Goal: Information Seeking & Learning: Learn about a topic

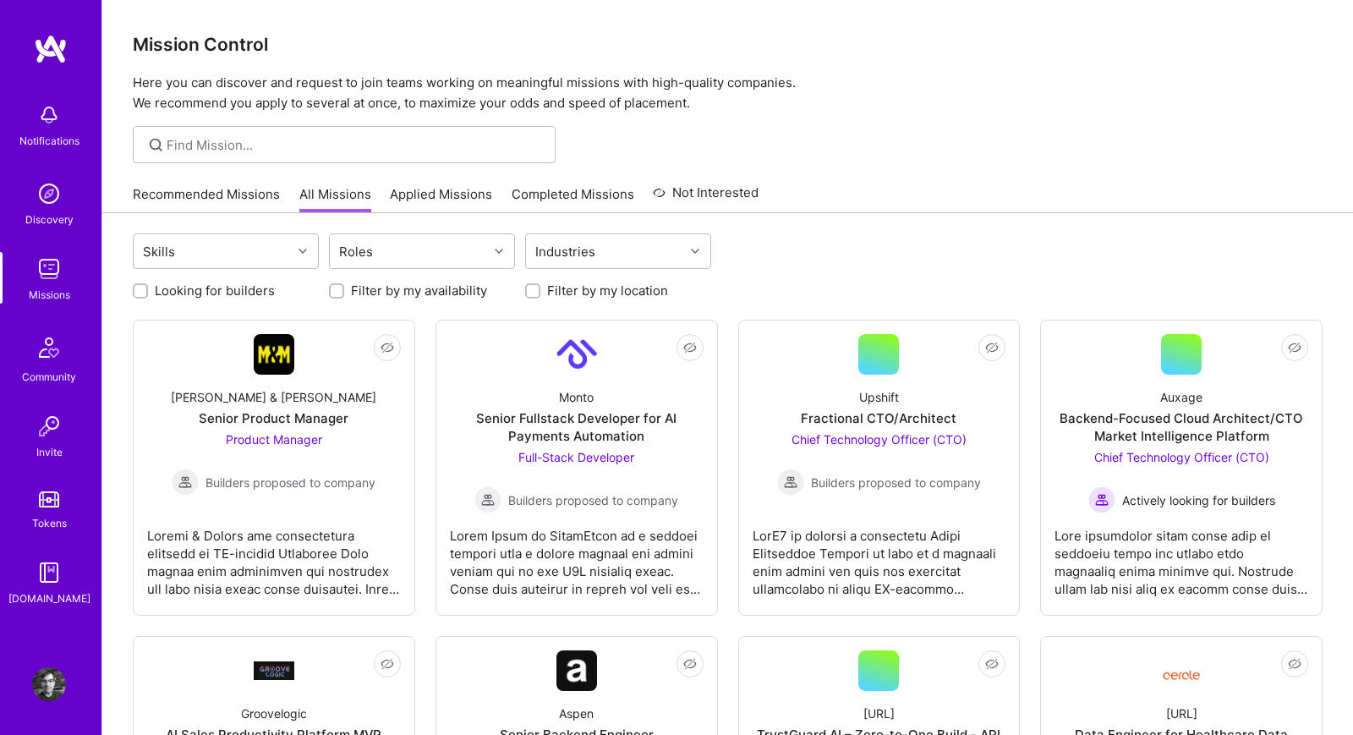
scroll to position [271, 0]
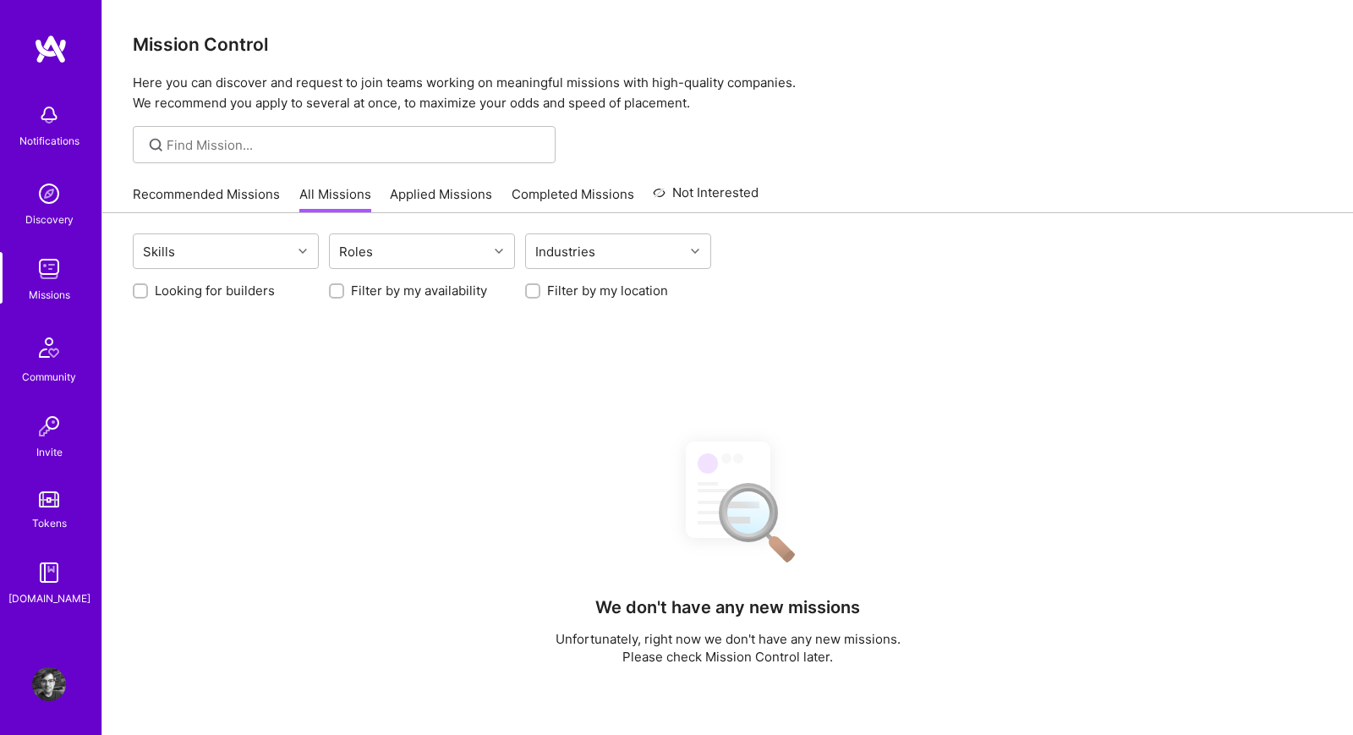
scroll to position [271, 0]
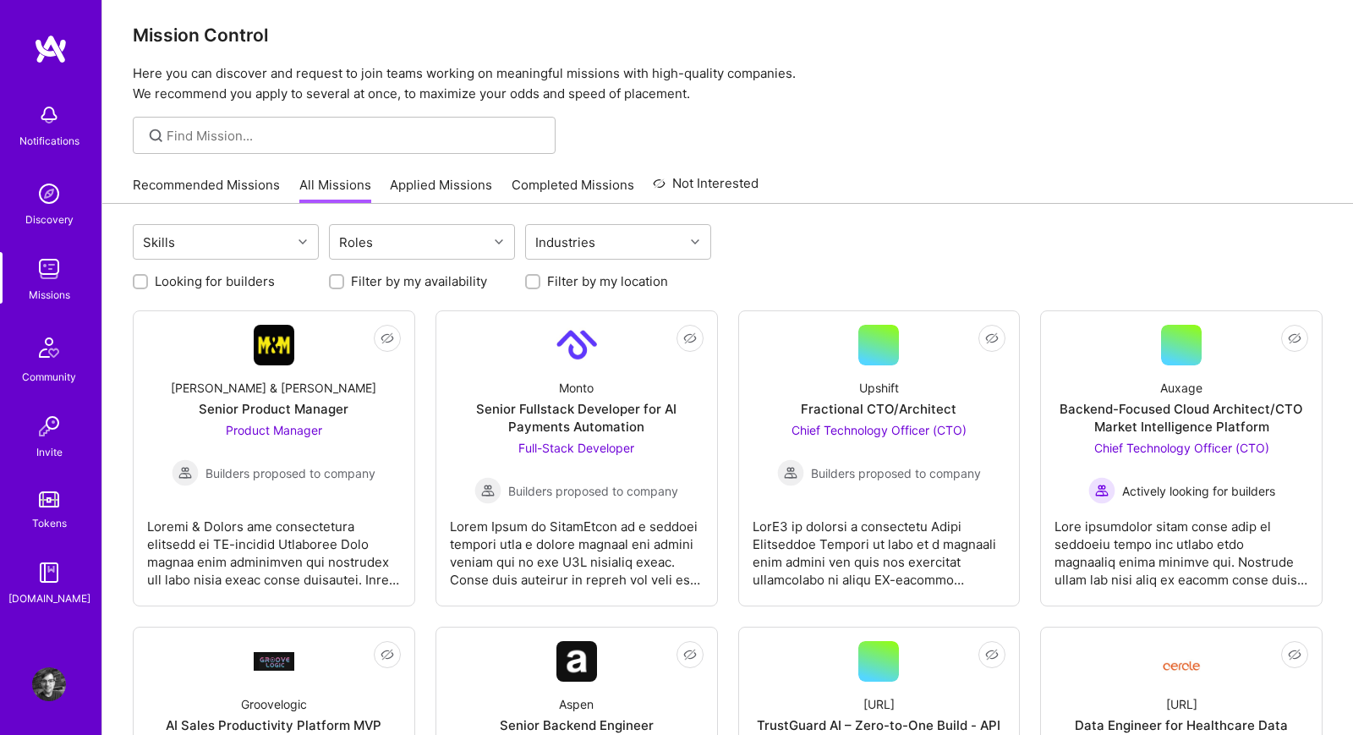
scroll to position [54, 0]
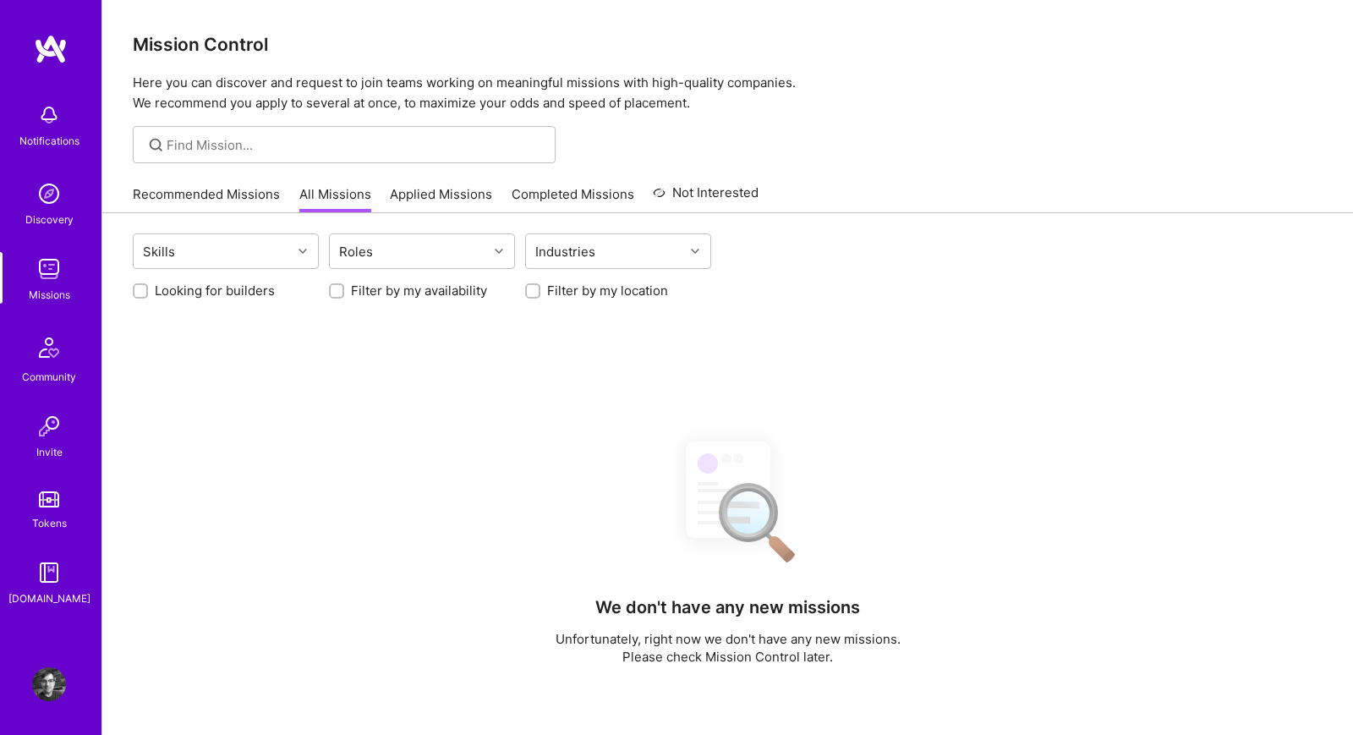
scroll to position [55, 0]
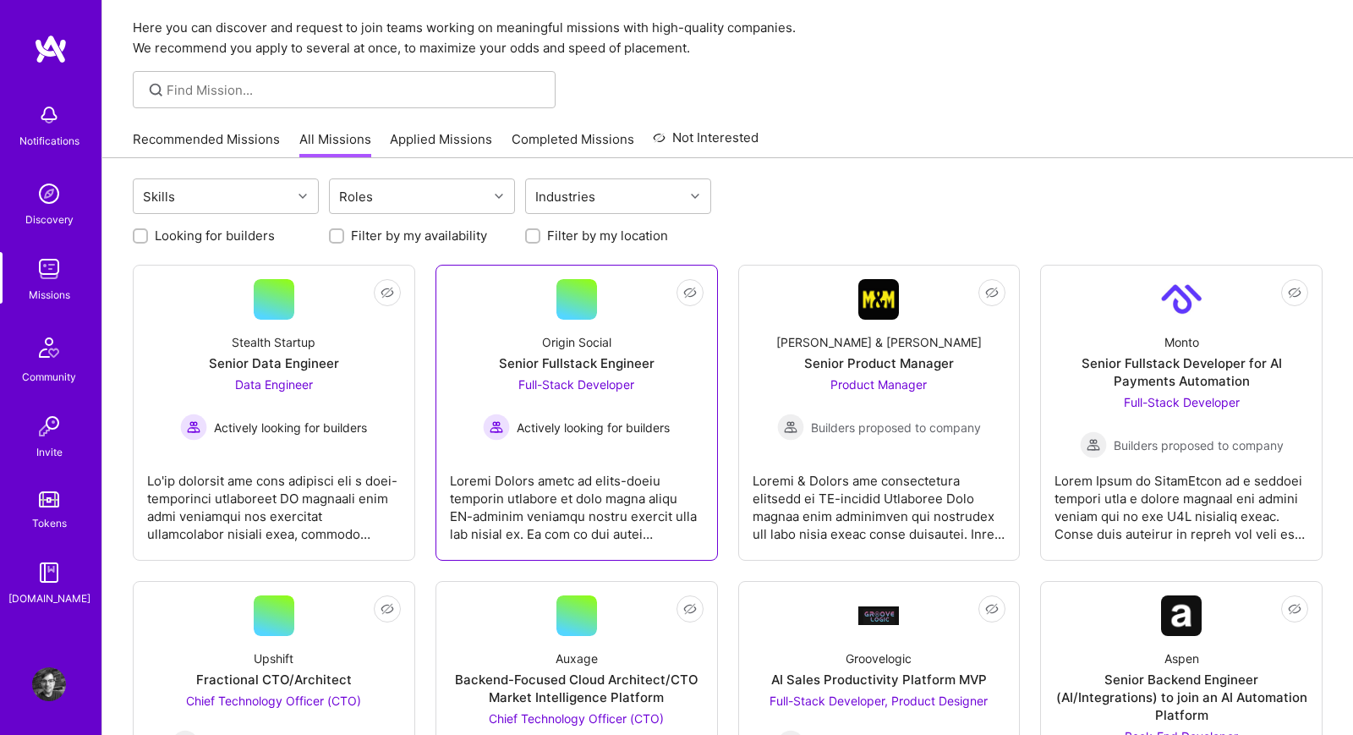
click at [489, 306] on link "Not Interested Origin Social Senior Fullstack Engineer Full-Stack Developer Act…" at bounding box center [577, 412] width 254 height 267
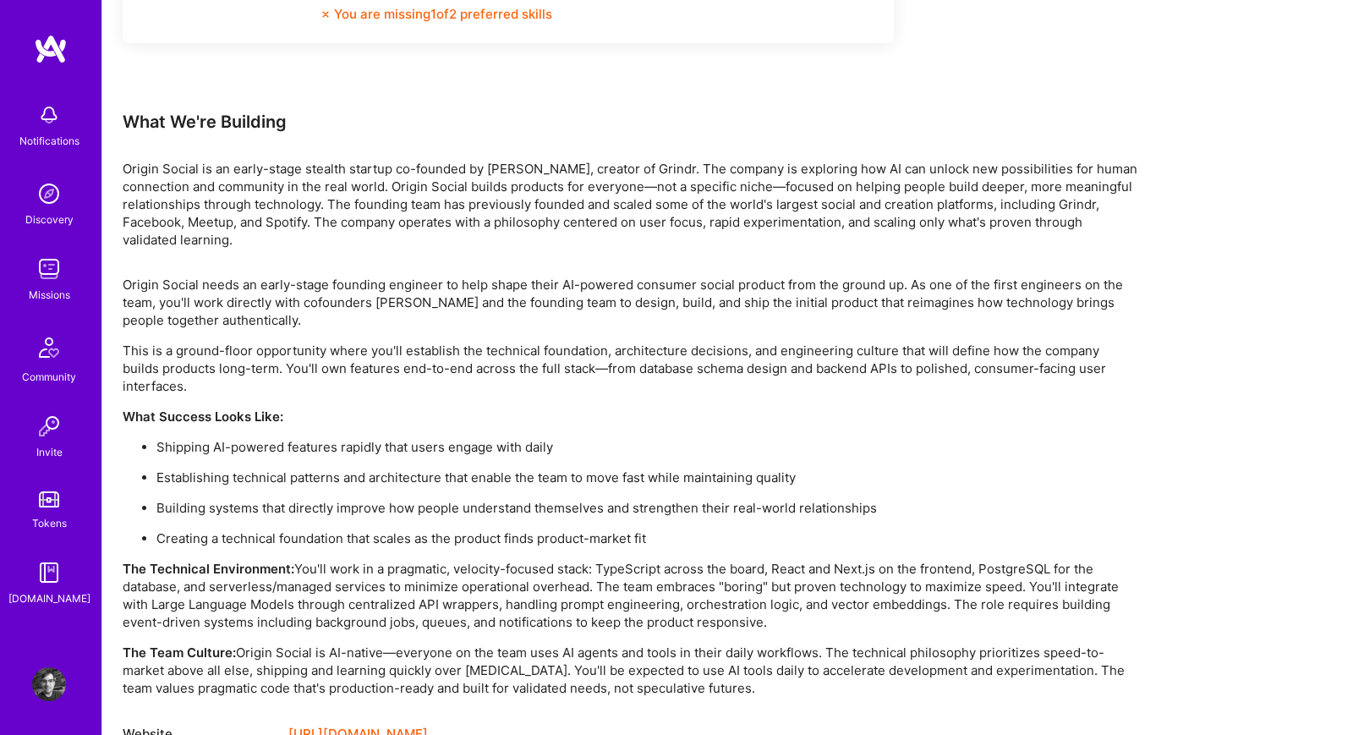
scroll to position [1047, 0]
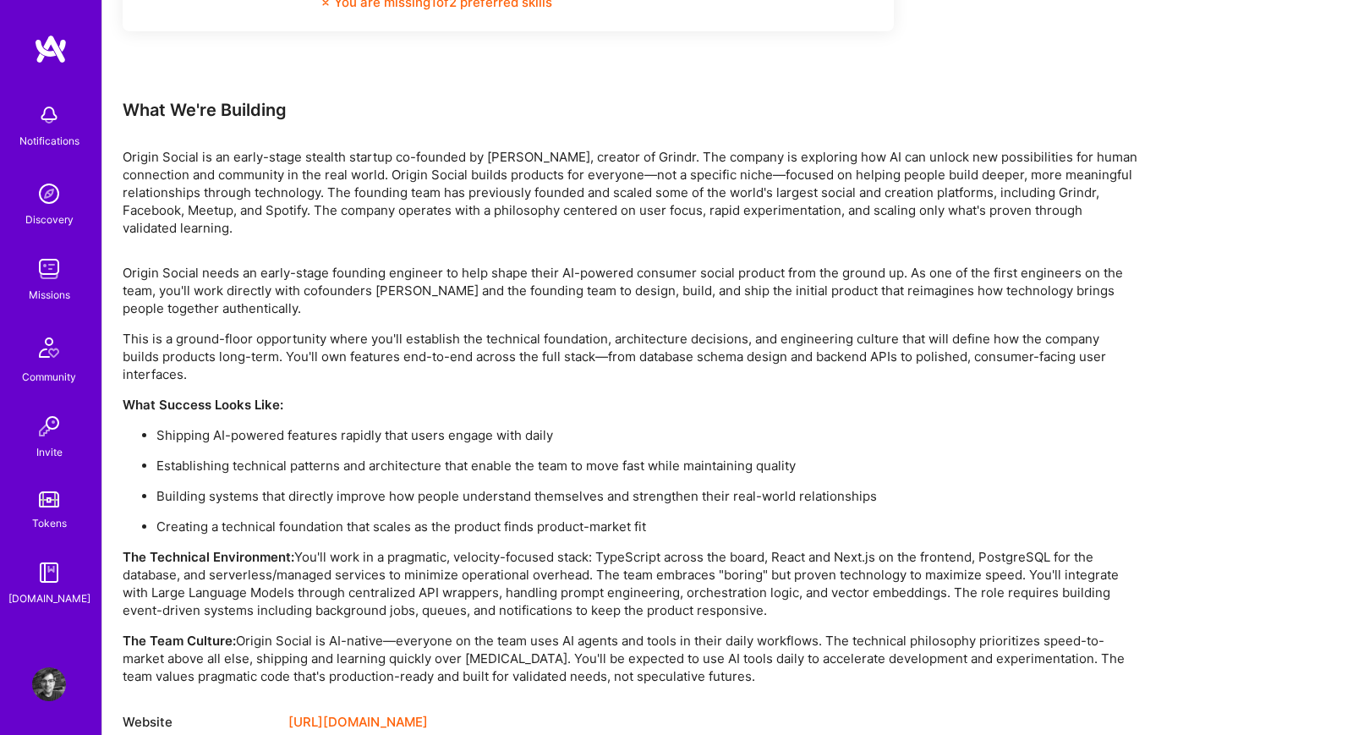
click at [391, 712] on link "https://originsocial.com/" at bounding box center [357, 722] width 139 height 20
click at [43, 303] on div "Notifications Discovery Missions Community Invite Tokens A.Guide" at bounding box center [50, 351] width 101 height 512
click at [43, 276] on img at bounding box center [49, 269] width 34 height 34
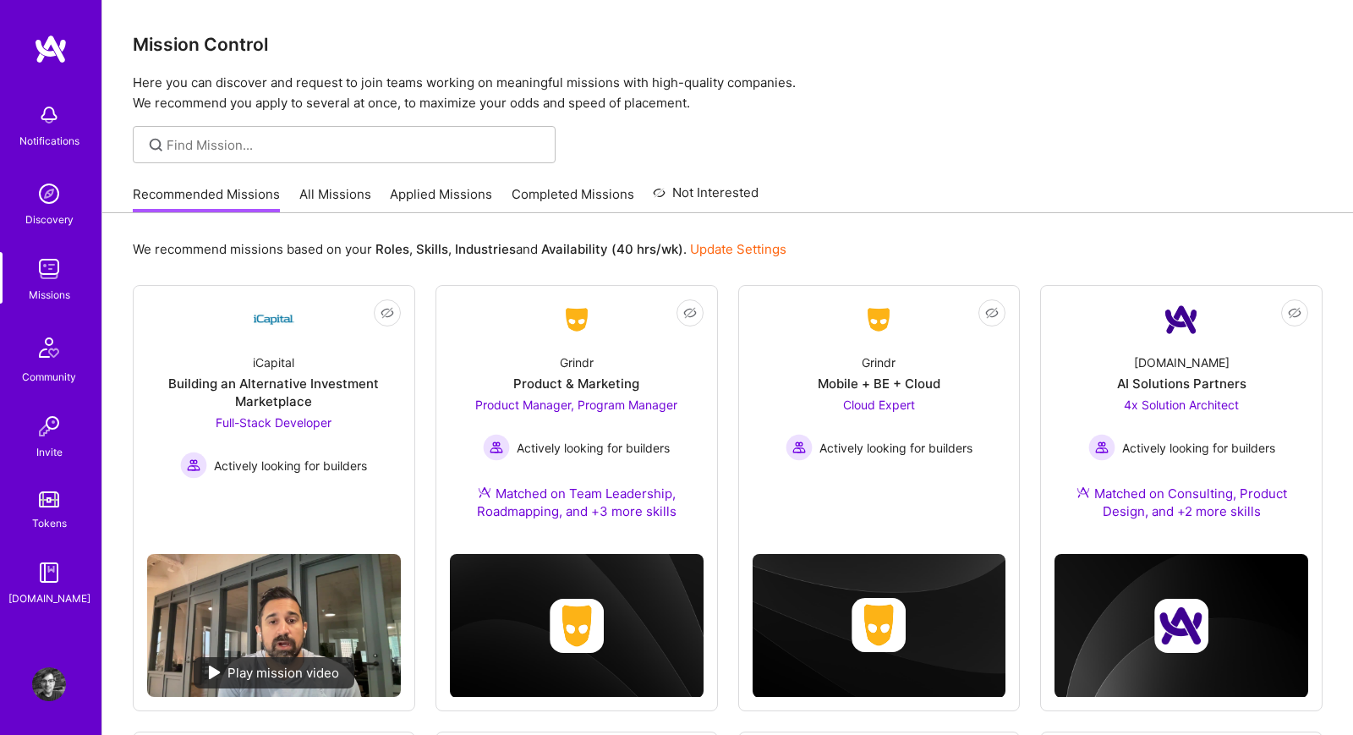
click at [314, 211] on link "All Missions" at bounding box center [335, 199] width 72 height 28
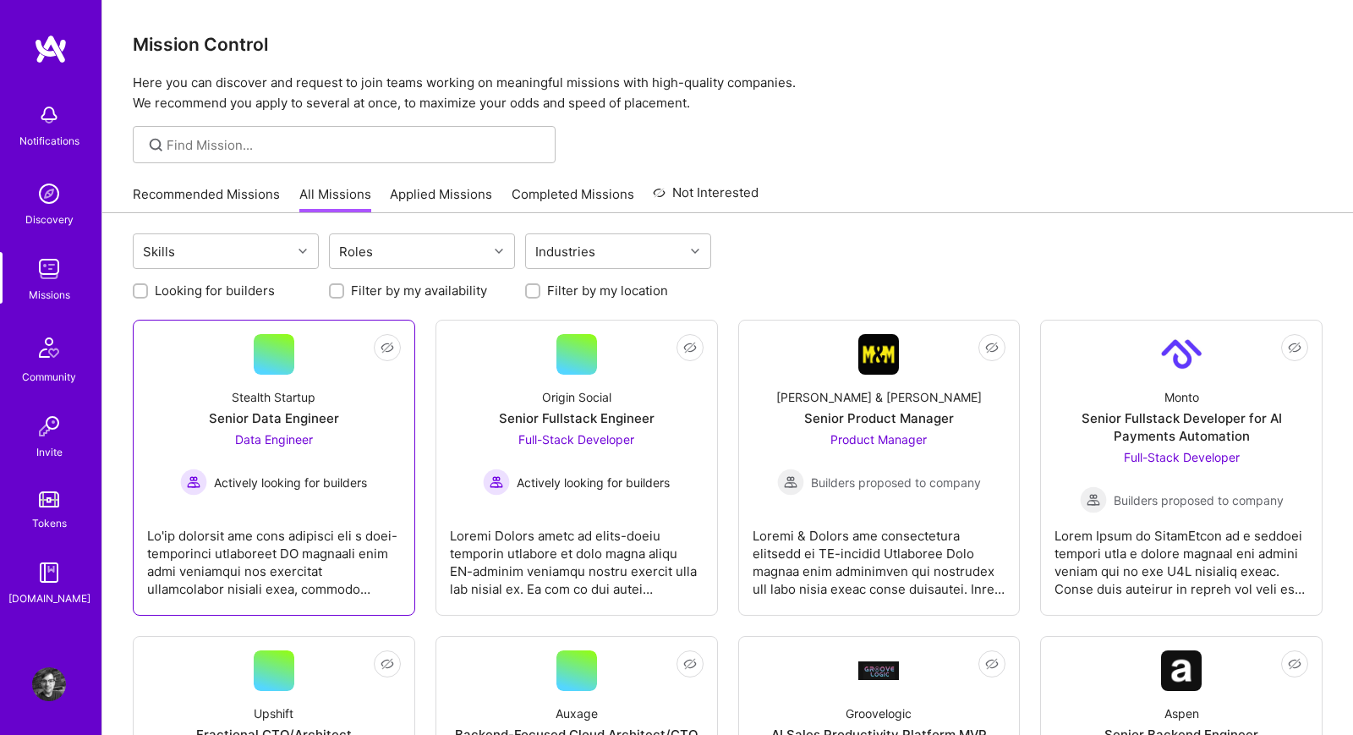
click at [338, 503] on link "Not Interested Stealth Startup Senior Data Engineer Data Engineer Actively look…" at bounding box center [274, 467] width 254 height 267
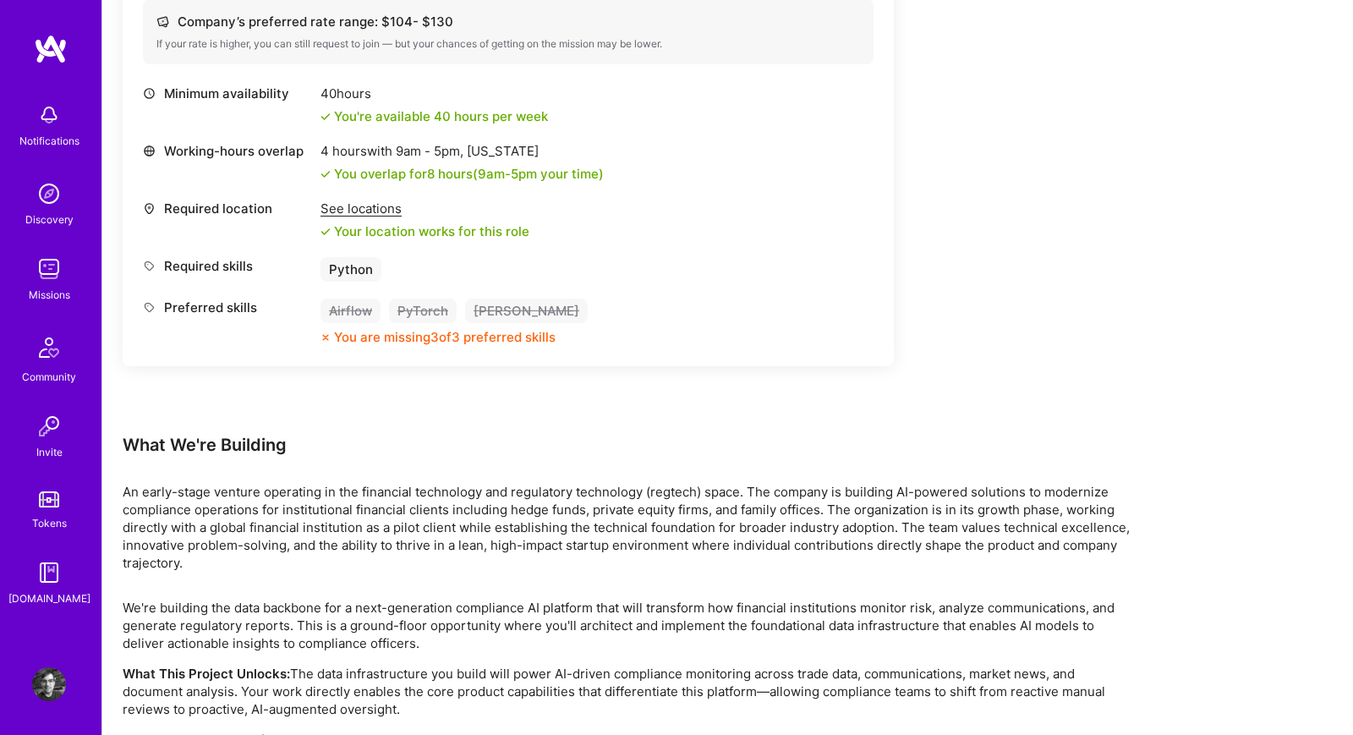
scroll to position [800, 0]
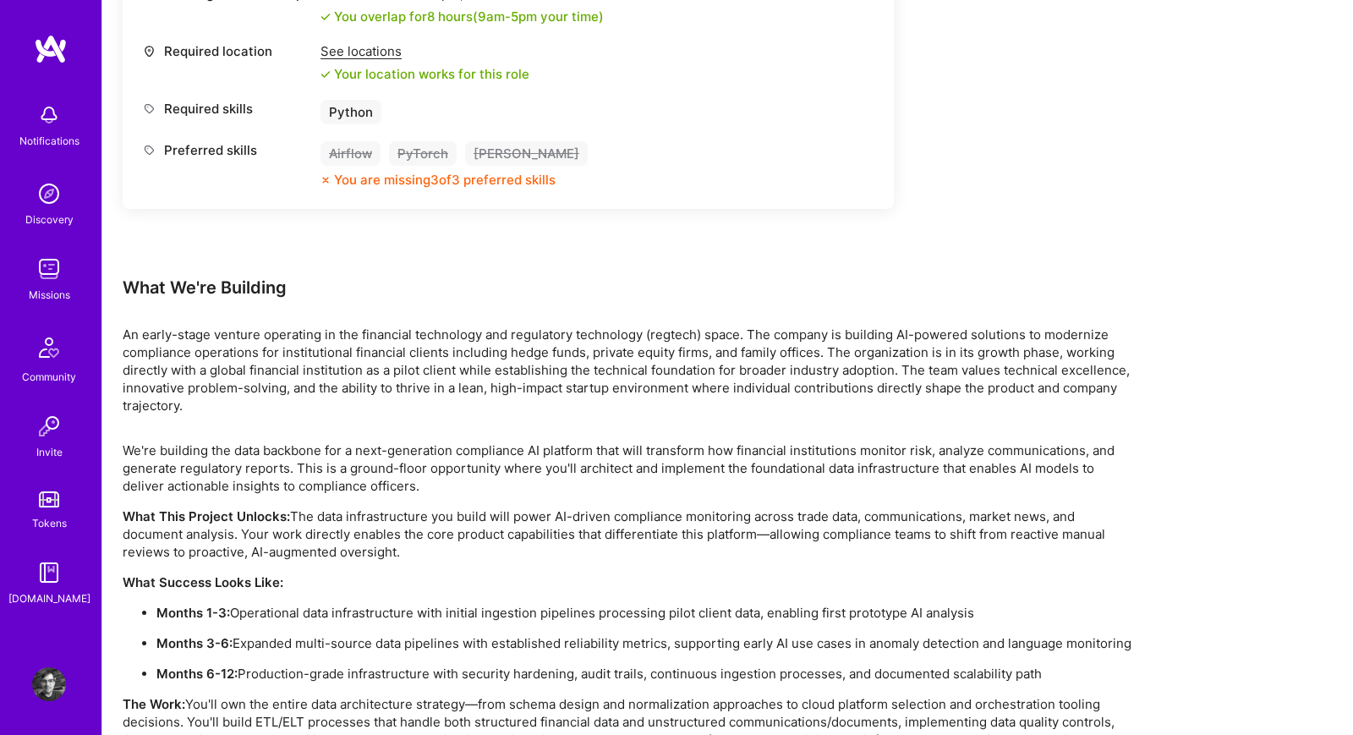
click at [56, 271] on img at bounding box center [49, 269] width 34 height 34
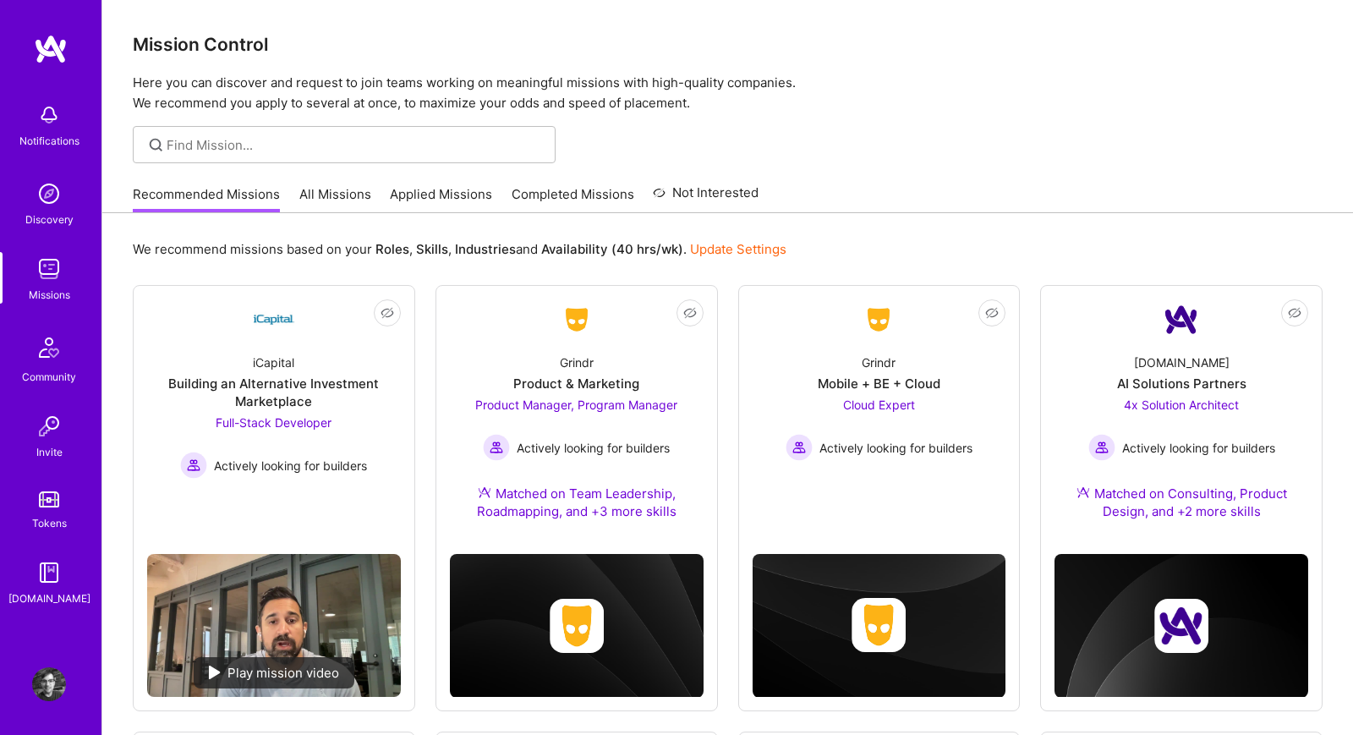
click at [317, 200] on link "All Missions" at bounding box center [335, 199] width 72 height 28
